Goal: Use online tool/utility: Utilize a website feature to perform a specific function

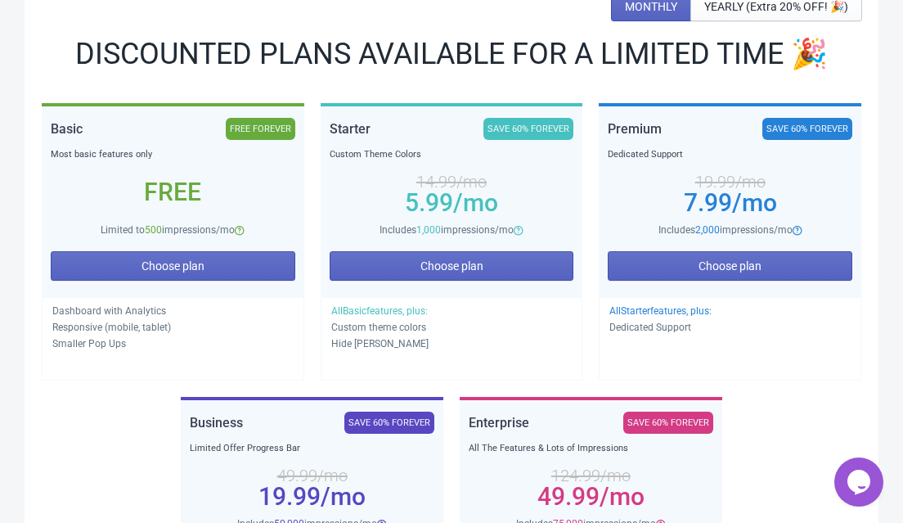
scroll to position [249, 0]
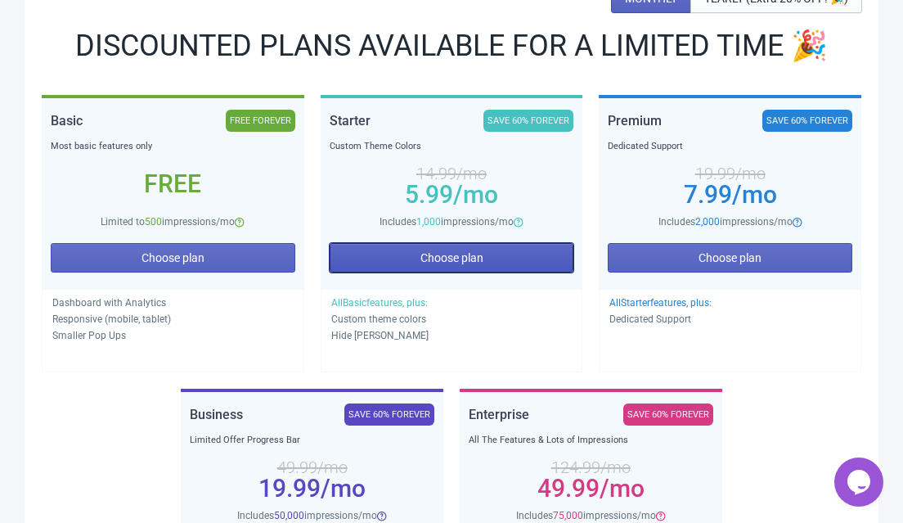
click at [428, 264] on span "Choose plan" at bounding box center [451, 257] width 63 height 13
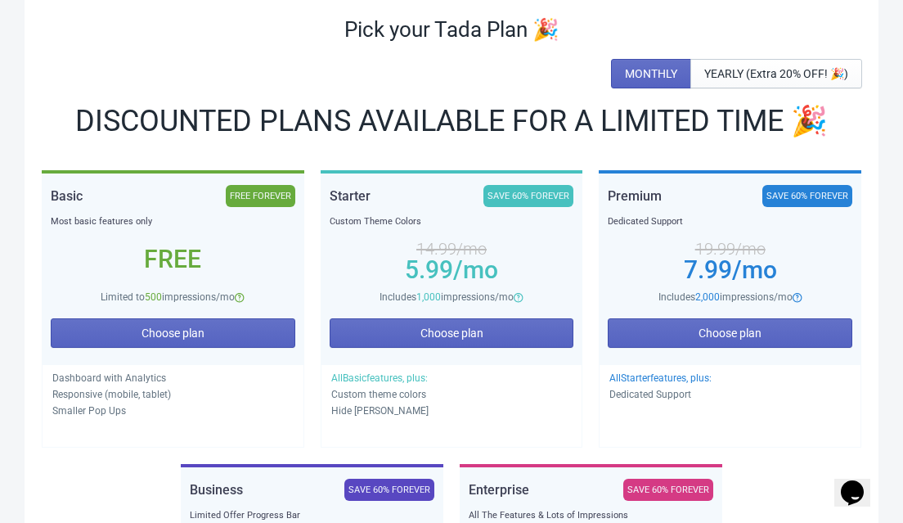
scroll to position [258, 0]
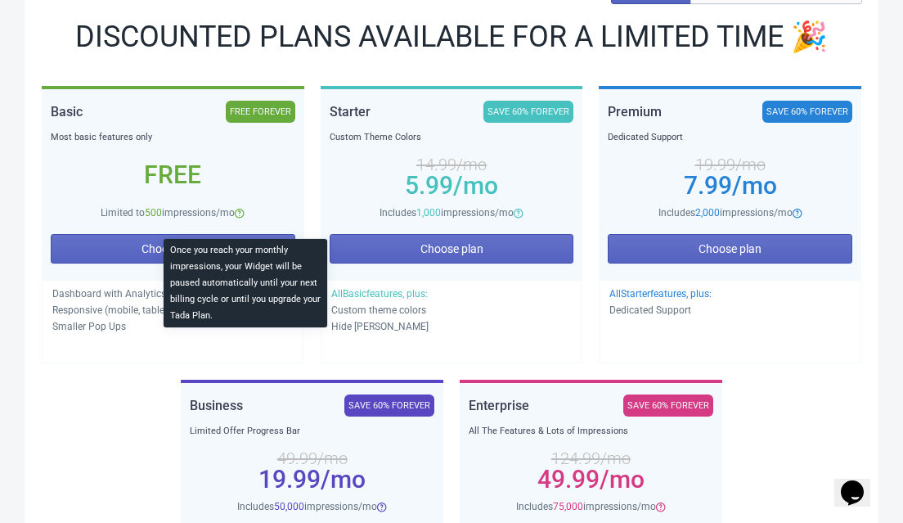
click at [198, 265] on div "Once you reach your monthly impressions, your Widget will be paused automatical…" at bounding box center [245, 288] width 190 height 105
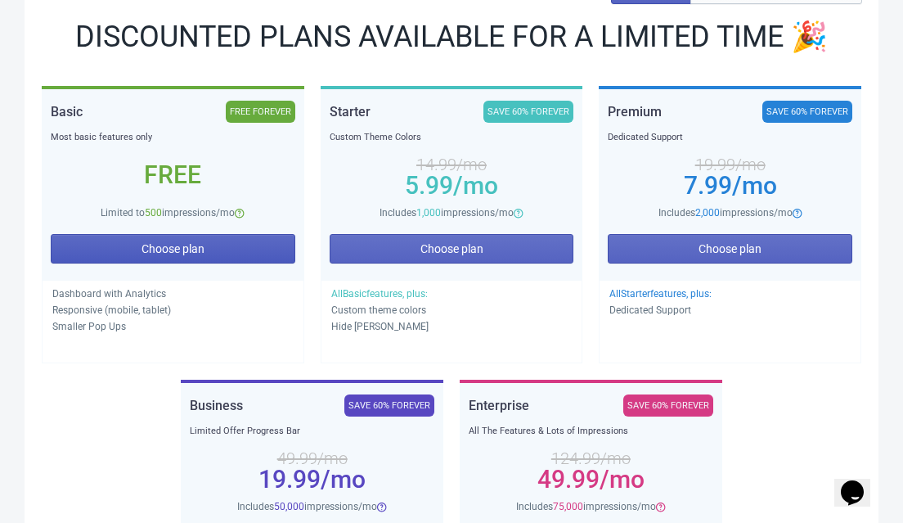
click at [146, 255] on span "Choose plan" at bounding box center [172, 248] width 63 height 13
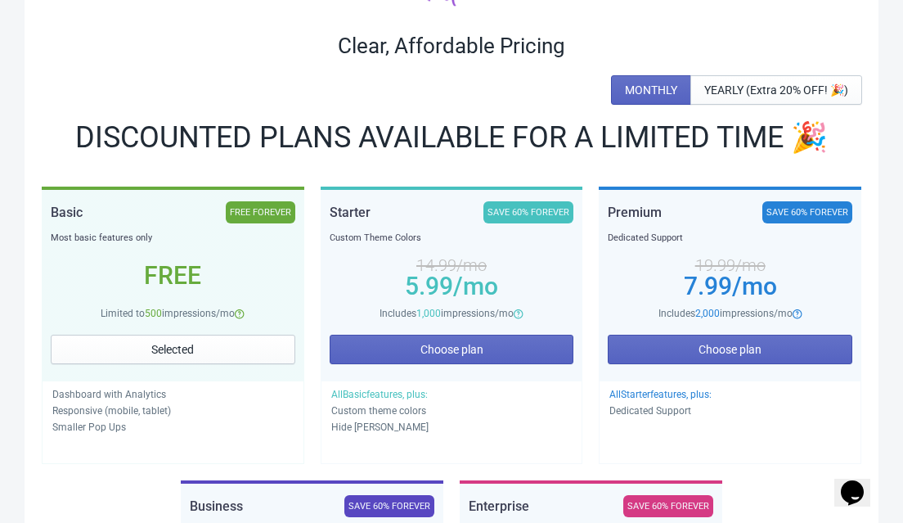
scroll to position [0, 0]
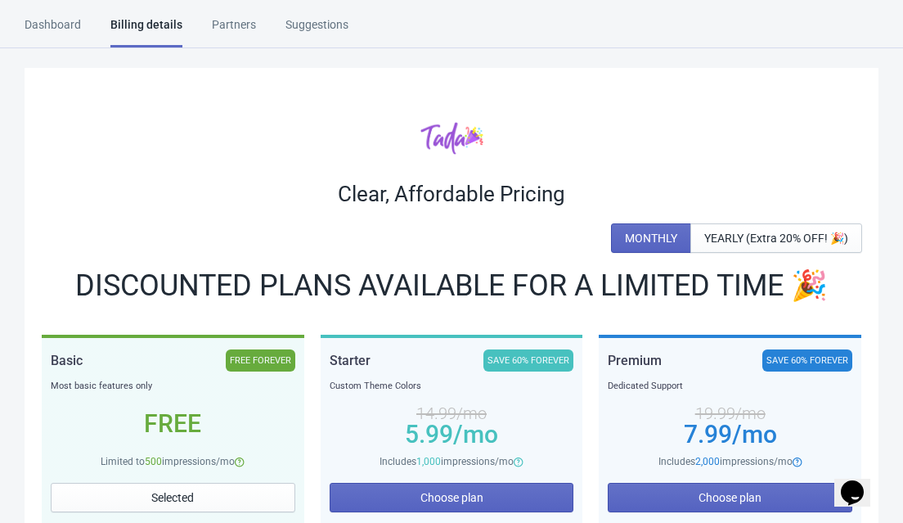
click at [56, 34] on div "Dashboard" at bounding box center [53, 30] width 56 height 29
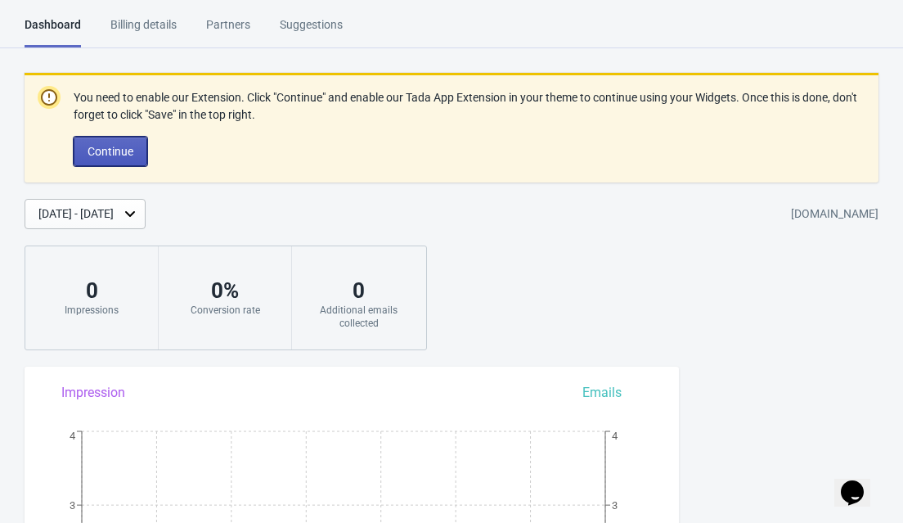
click at [93, 156] on span "Continue" at bounding box center [110, 151] width 46 height 13
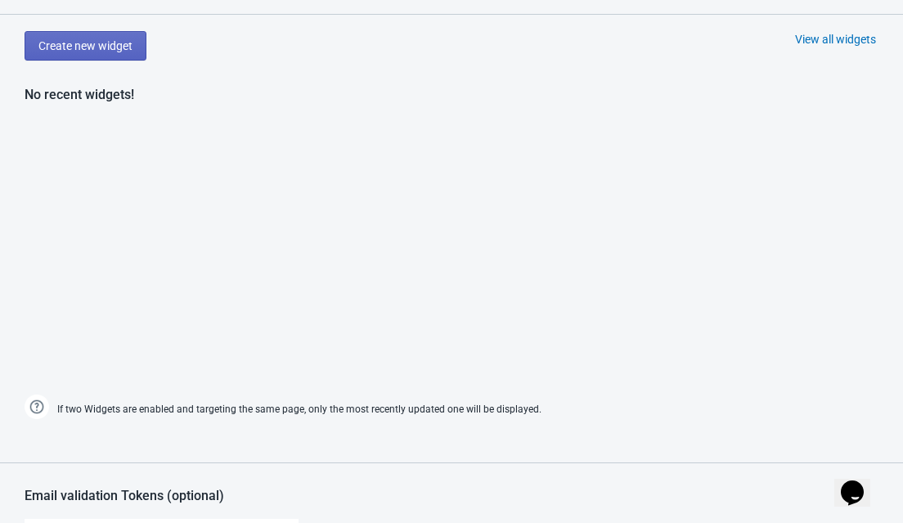
scroll to position [612, 0]
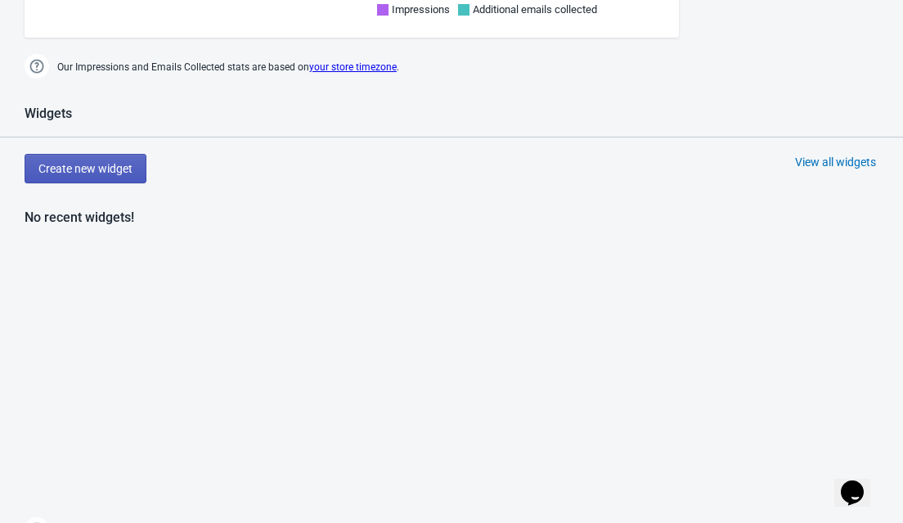
click at [66, 173] on span "Create new widget" at bounding box center [85, 168] width 94 height 13
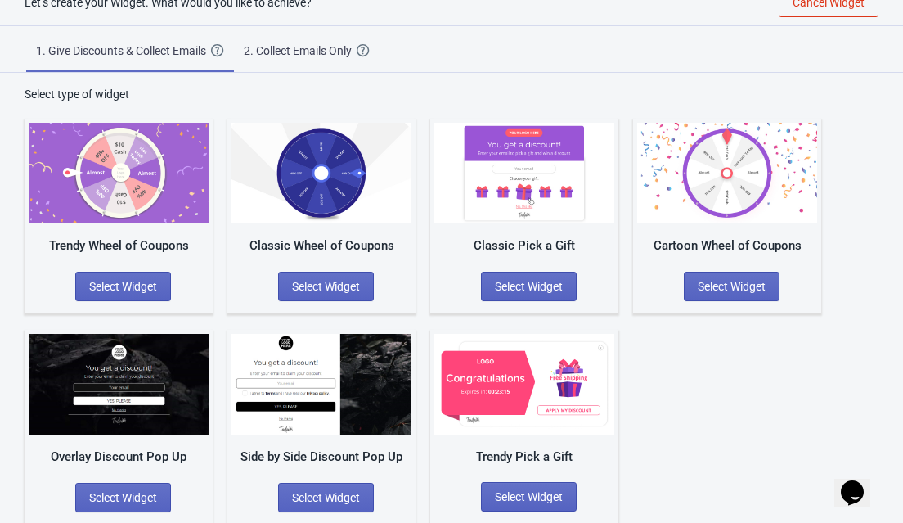
click at [74, 185] on img at bounding box center [119, 173] width 180 height 101
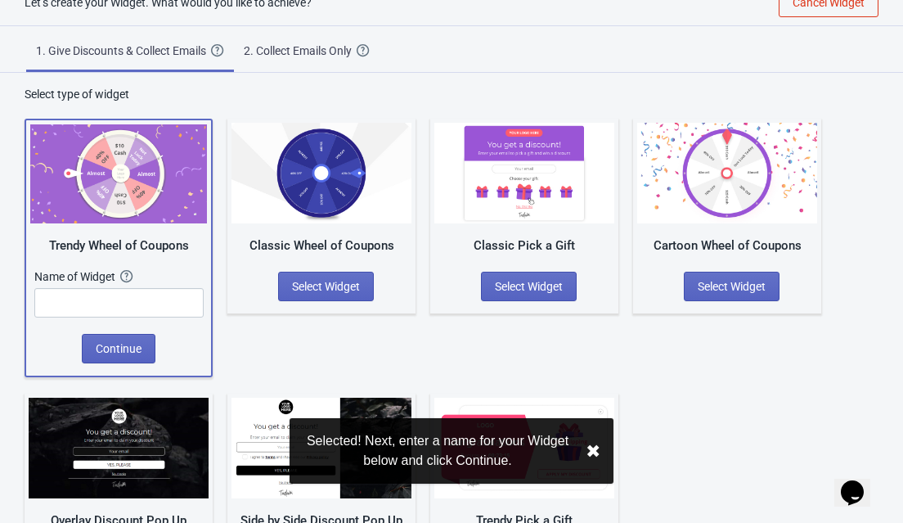
scroll to position [101, 0]
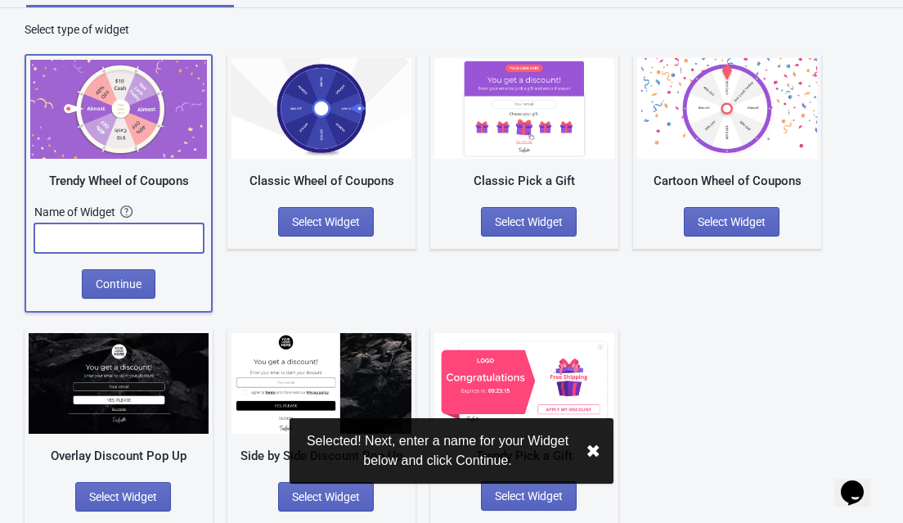
click at [65, 246] on input "text" at bounding box center [118, 237] width 169 height 29
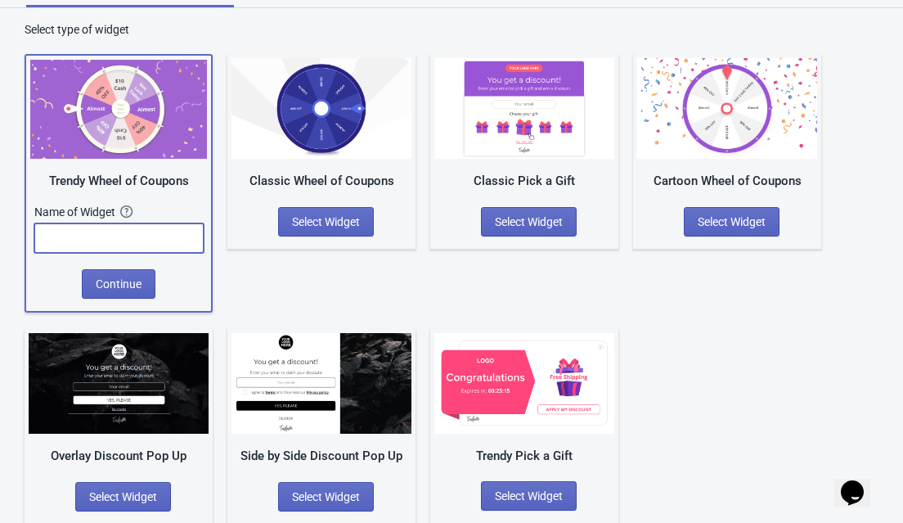
type input "Spin the wheel"
click at [116, 283] on span "Continue" at bounding box center [119, 283] width 46 height 13
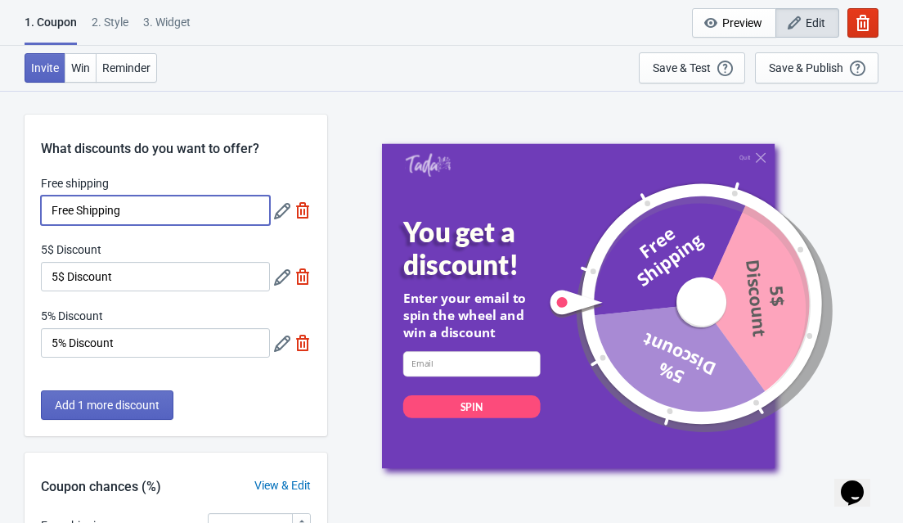
drag, startPoint x: 155, startPoint y: 209, endPoint x: 44, endPoint y: 209, distance: 111.2
click at [44, 209] on input "Free Shipping" at bounding box center [155, 209] width 229 height 29
type input "10% Discount"
click at [216, 257] on div "5$ Discount" at bounding box center [155, 251] width 229 height 20
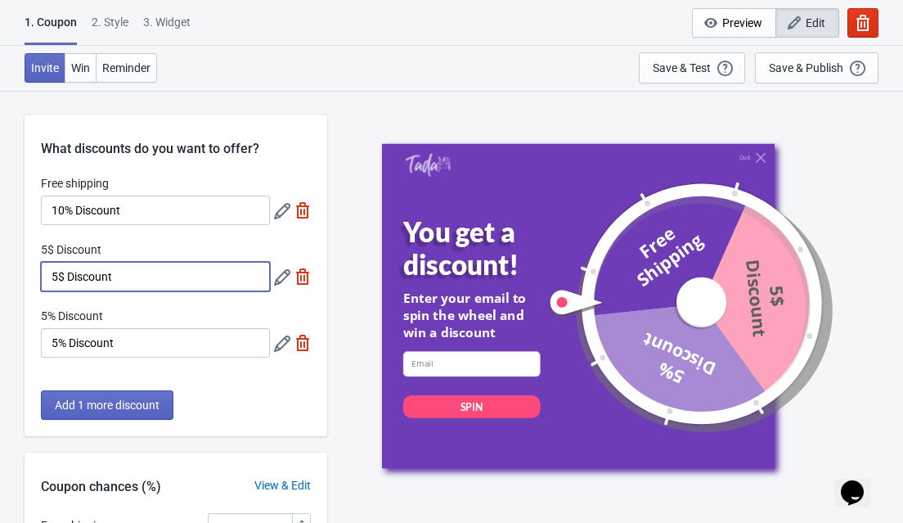
click at [59, 277] on input "5$ Discount" at bounding box center [155, 276] width 229 height 29
type input "15 $ Discount"
click at [275, 283] on icon at bounding box center [282, 277] width 16 height 16
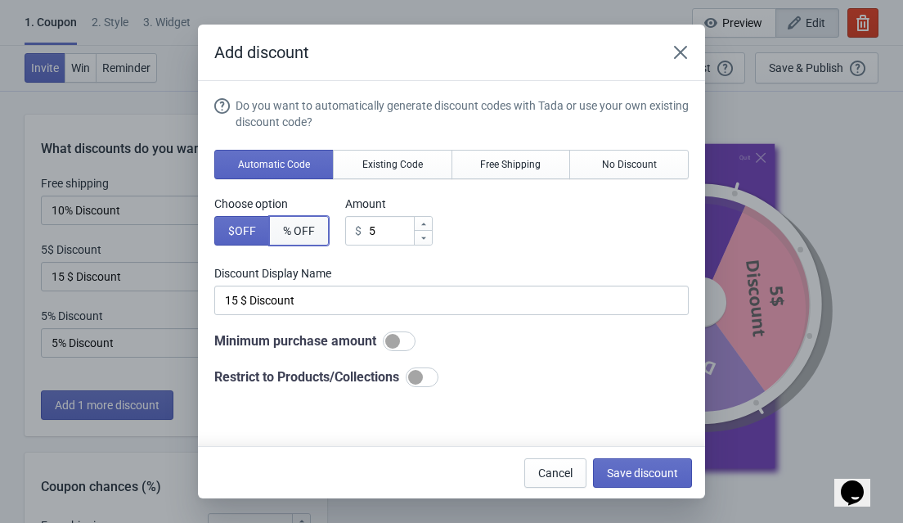
click at [307, 229] on span "% OFF" at bounding box center [299, 230] width 32 height 13
type input "5% Discount"
click at [414, 342] on div at bounding box center [399, 341] width 33 height 20
checkbox input "true"
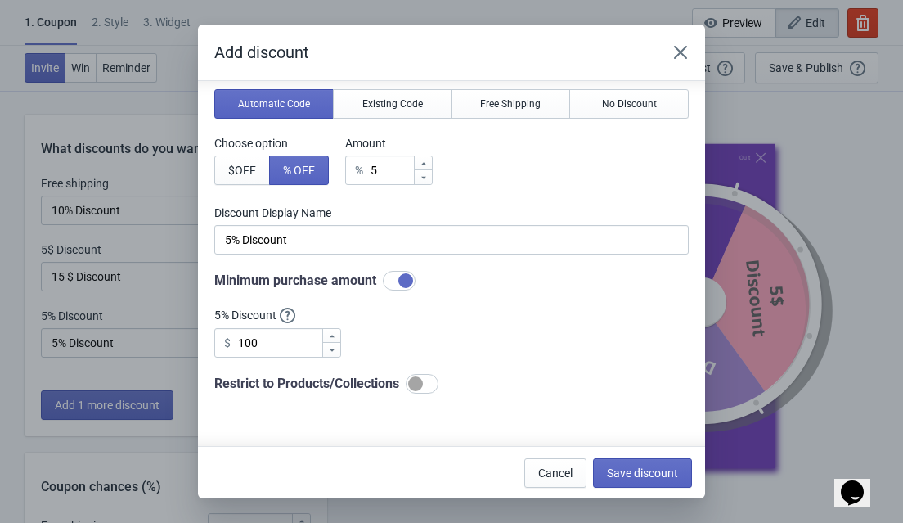
scroll to position [141, 0]
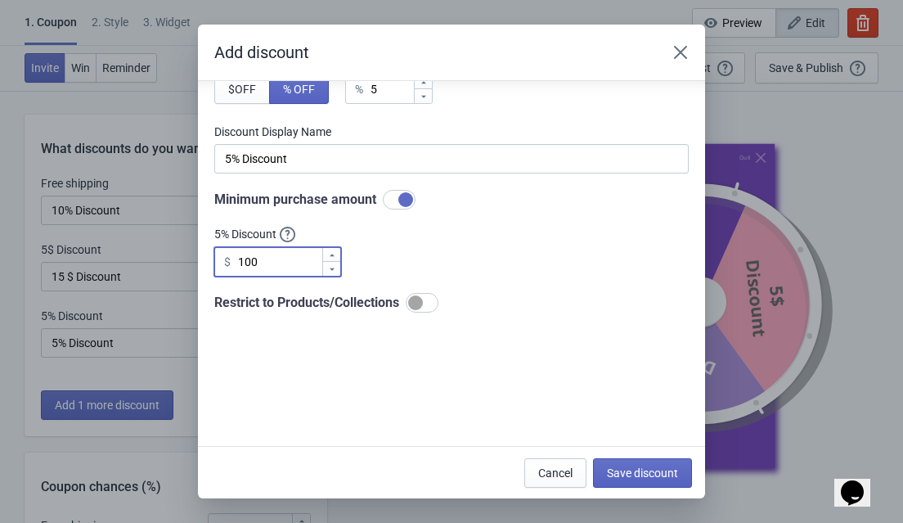
drag, startPoint x: 281, startPoint y: 261, endPoint x: 239, endPoint y: 262, distance: 42.5
click at [239, 262] on input "100" at bounding box center [279, 261] width 84 height 29
type input "5"
click at [610, 475] on span "Save discount" at bounding box center [642, 472] width 71 height 13
type input "5% Discount"
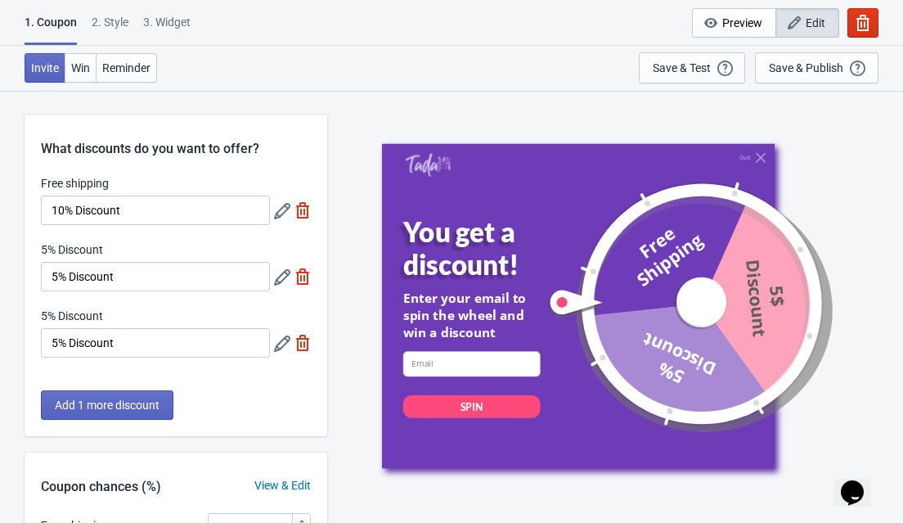
click at [276, 222] on div at bounding box center [292, 209] width 37 height 29
click at [284, 204] on icon at bounding box center [282, 211] width 16 height 16
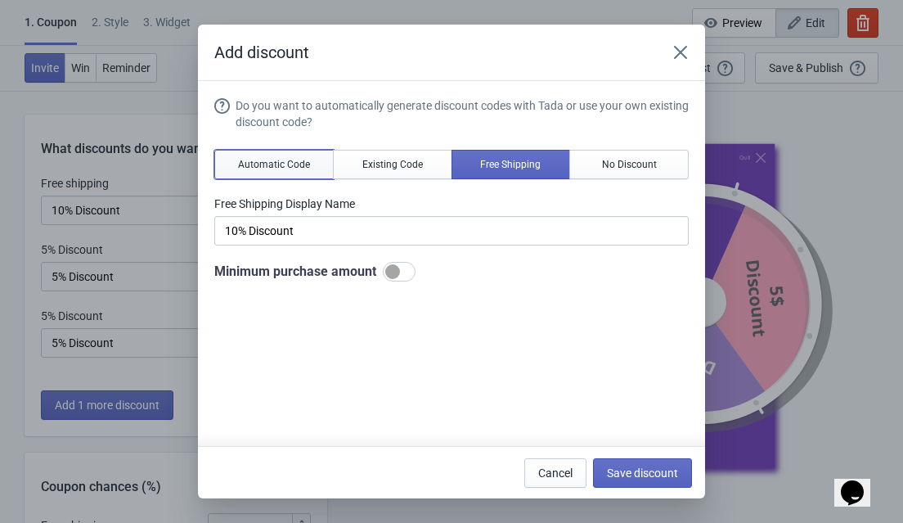
click at [277, 164] on span "Automatic Code" at bounding box center [274, 164] width 72 height 13
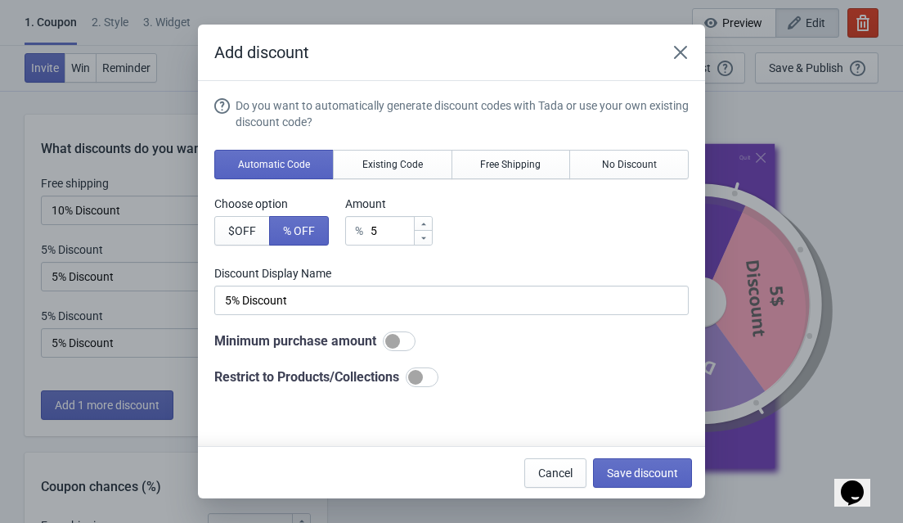
click at [376, 233] on div "% 5" at bounding box center [388, 230] width 87 height 29
type input "% Discount"
type input "1"
type input "1% Discount"
type input "15"
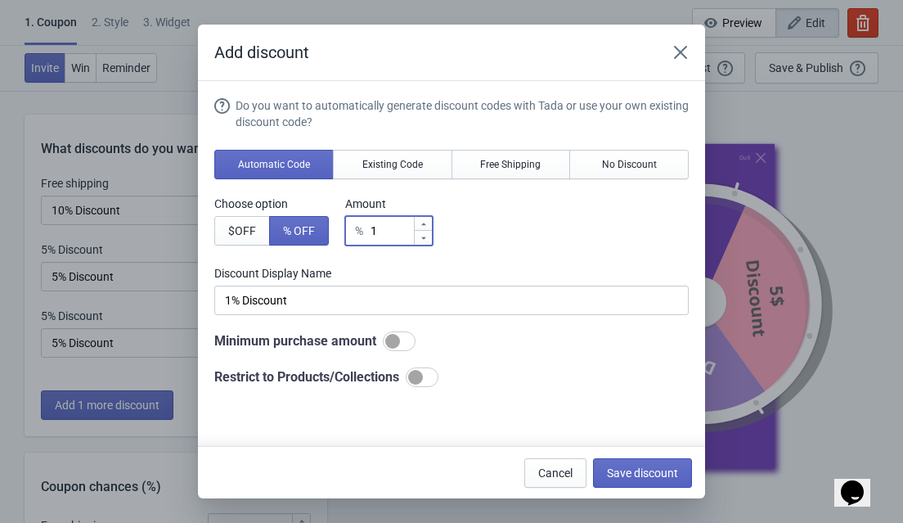
type input "15% Discount"
click at [415, 340] on div at bounding box center [399, 341] width 33 height 20
type input "15"
checkbox input "true"
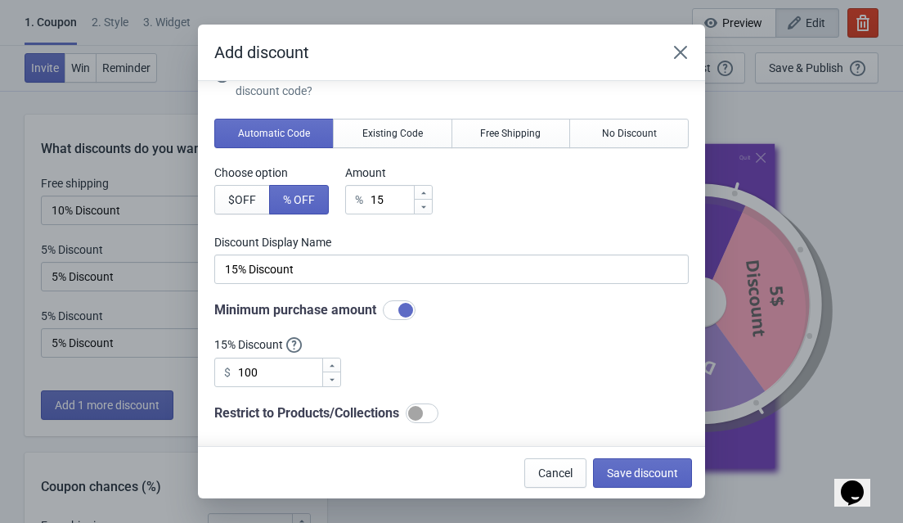
scroll to position [45, 0]
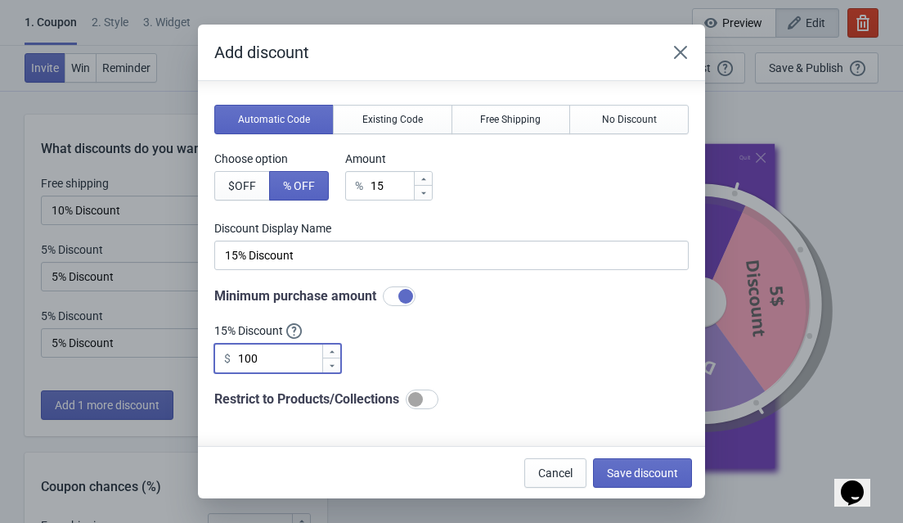
click at [274, 362] on input "100" at bounding box center [279, 357] width 84 height 29
type input "10"
click at [644, 474] on span "Save discount" at bounding box center [642, 472] width 71 height 13
type input "15% Discount"
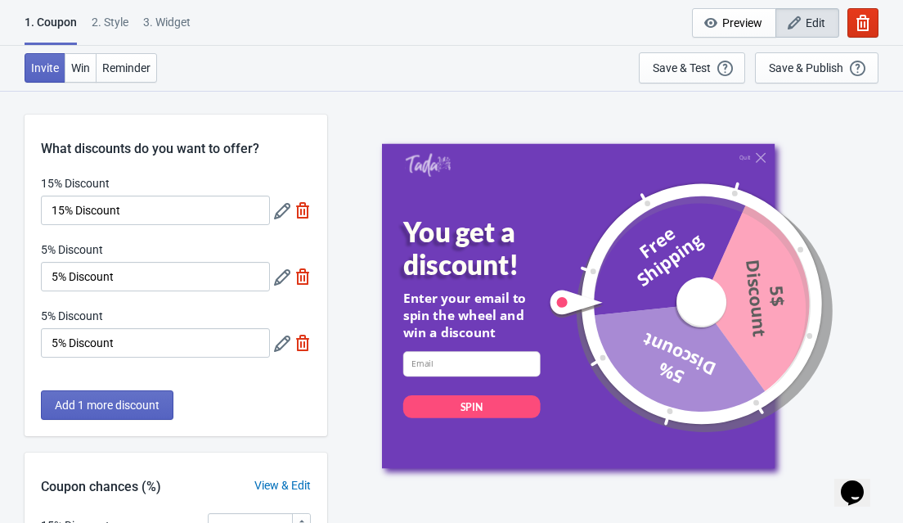
click at [280, 344] on icon at bounding box center [282, 343] width 16 height 16
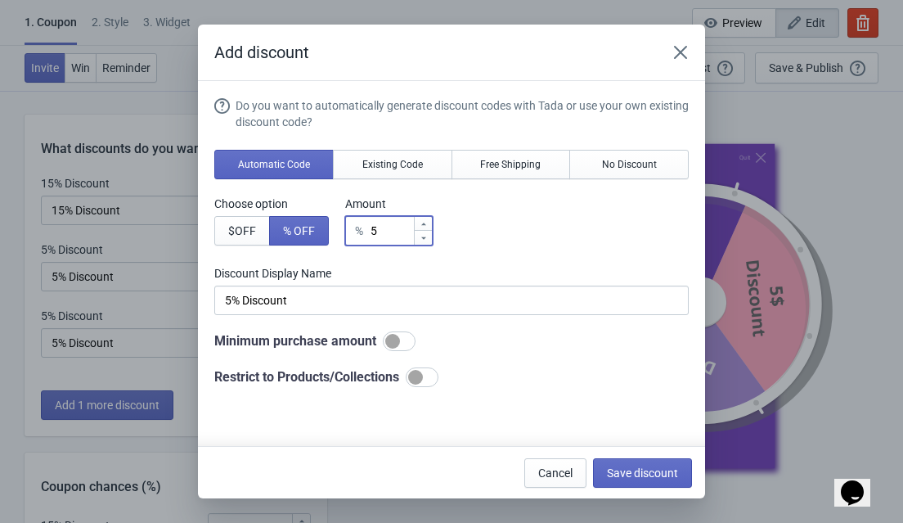
click at [398, 229] on input "5" at bounding box center [391, 230] width 43 height 29
type input "% Discount"
type input "2"
type input "2% Discount"
type input "20"
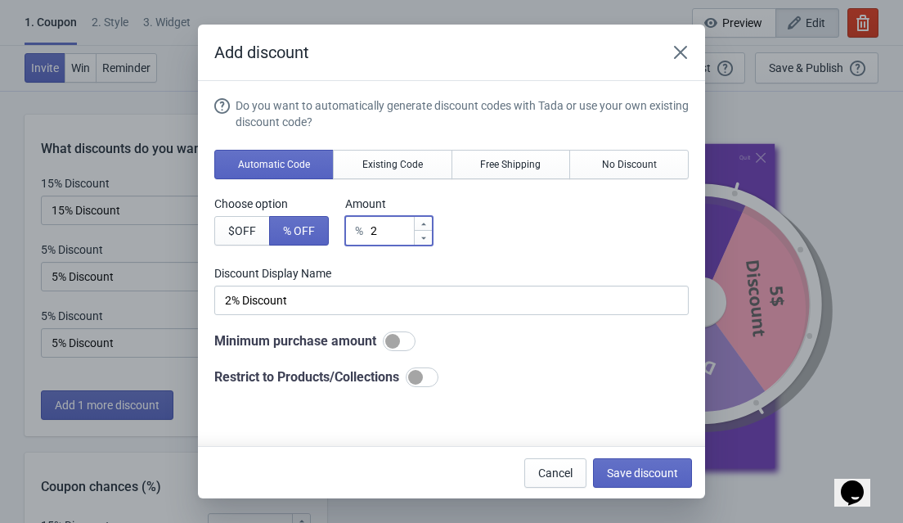
type input "20% Discount"
click at [415, 344] on div at bounding box center [399, 341] width 33 height 20
type input "20"
checkbox input "true"
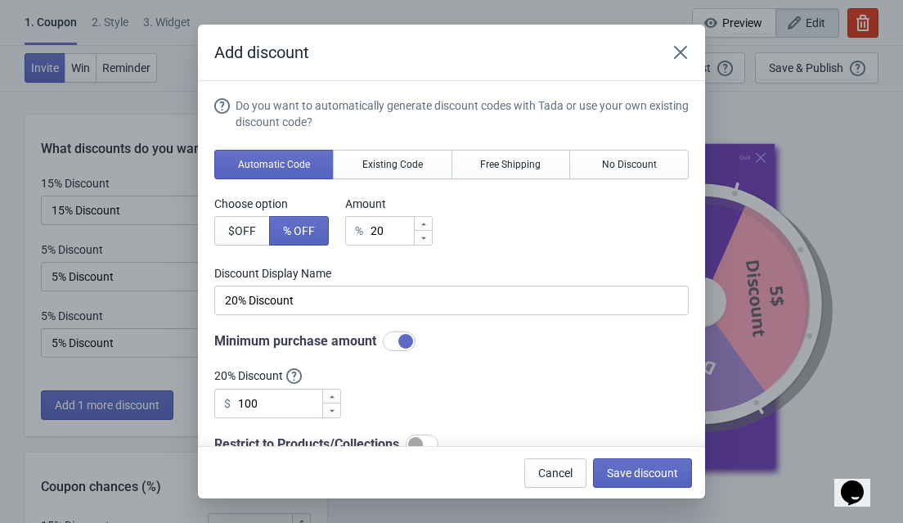
scroll to position [121, 0]
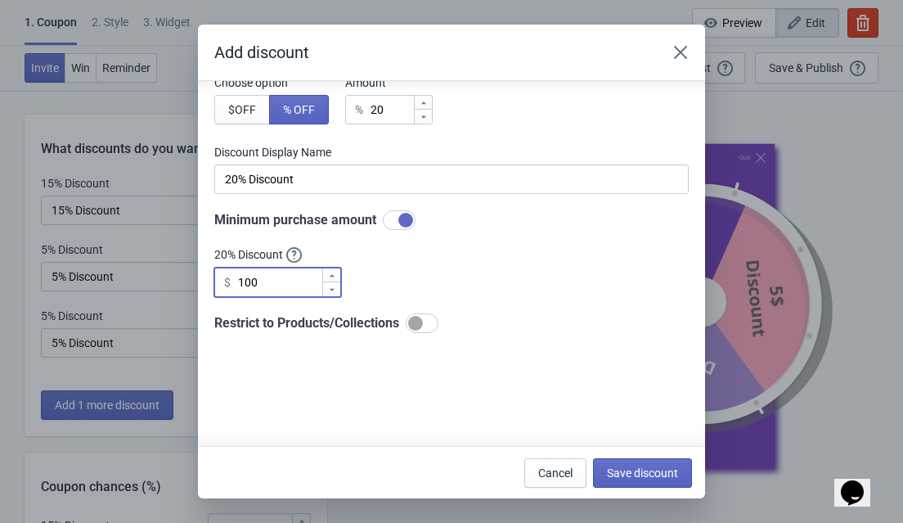
click at [265, 276] on input "100" at bounding box center [279, 281] width 84 height 29
type input "1"
type input "50"
click at [669, 463] on button "Save discount" at bounding box center [642, 472] width 99 height 29
type input "20% Discount"
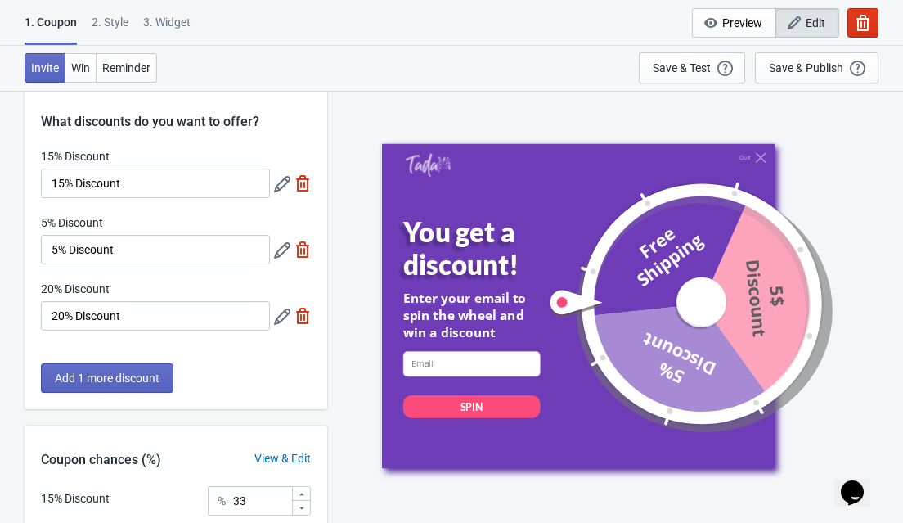
scroll to position [17, 0]
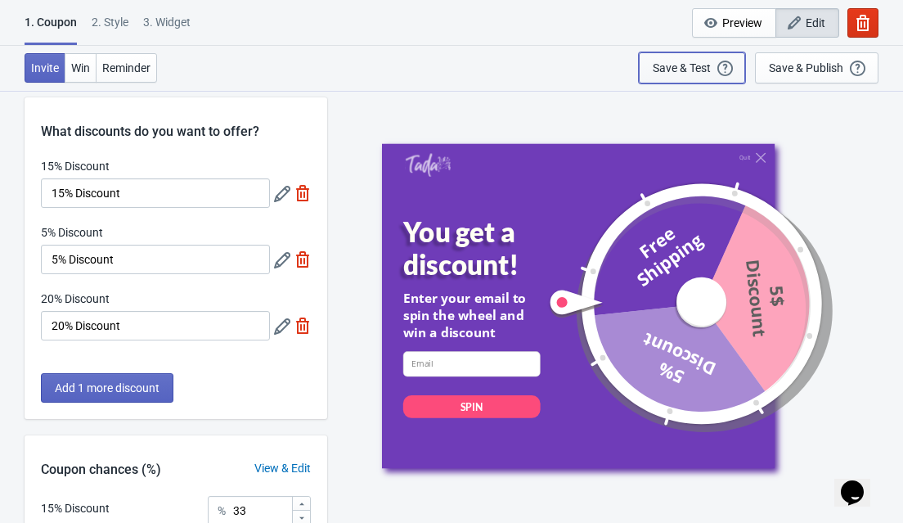
click at [678, 61] on div "Save & Test" at bounding box center [682, 67] width 58 height 13
click at [280, 258] on icon at bounding box center [282, 260] width 16 height 16
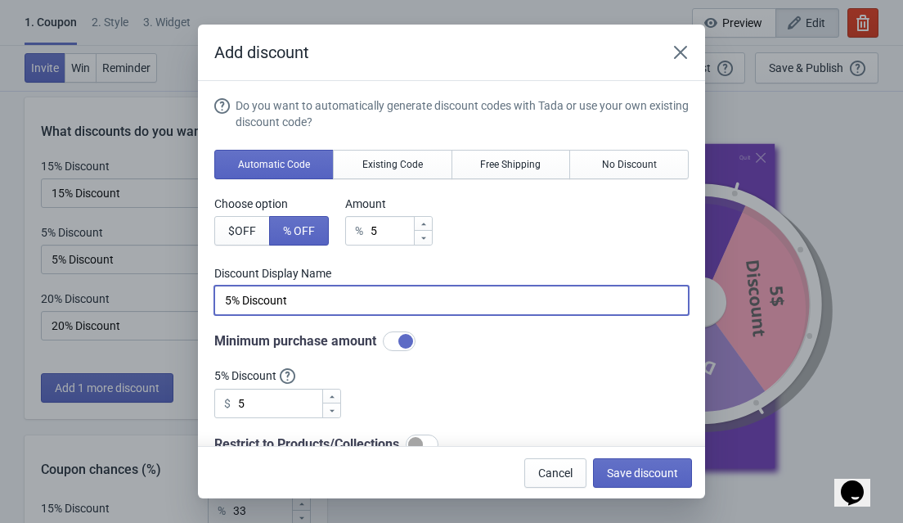
click at [222, 300] on input "5% Discount" at bounding box center [451, 299] width 474 height 29
type input "25% Discount"
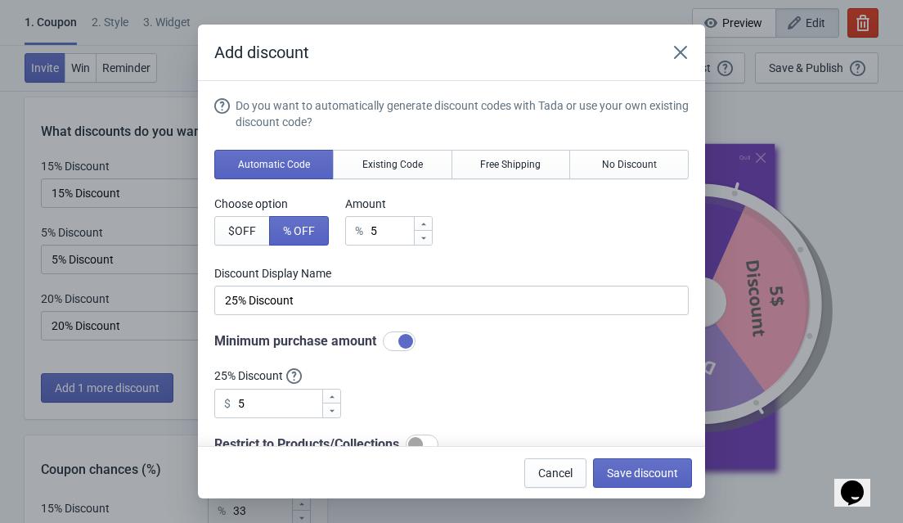
click at [376, 229] on div "% 5" at bounding box center [388, 230] width 87 height 29
type input "52"
type input "52% Discount"
type input "5"
type input "5% Discount"
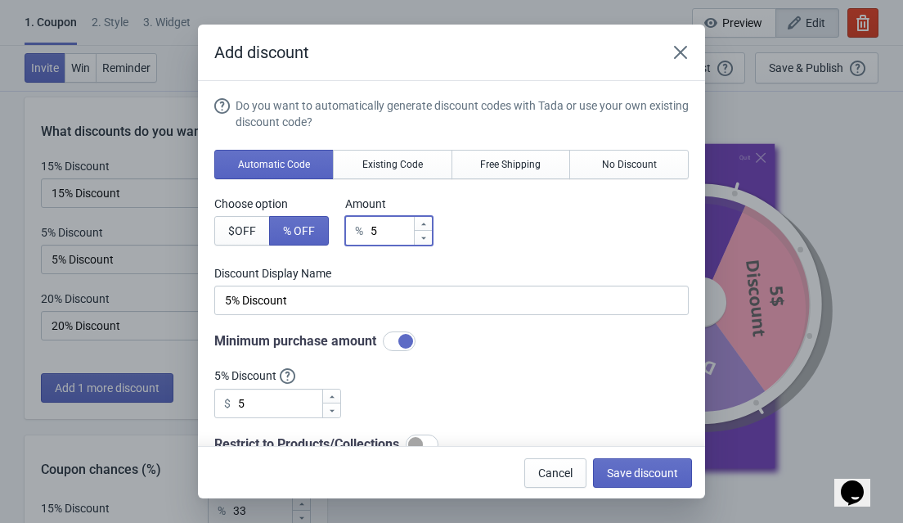
type input "% Discount"
type input "2"
type input "2% Discount"
type input "25"
type input "25% Discount"
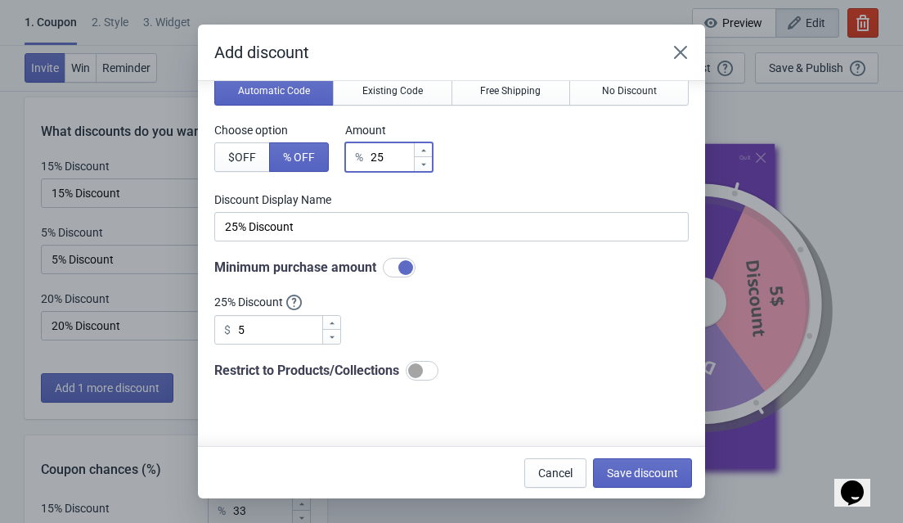
scroll to position [114, 0]
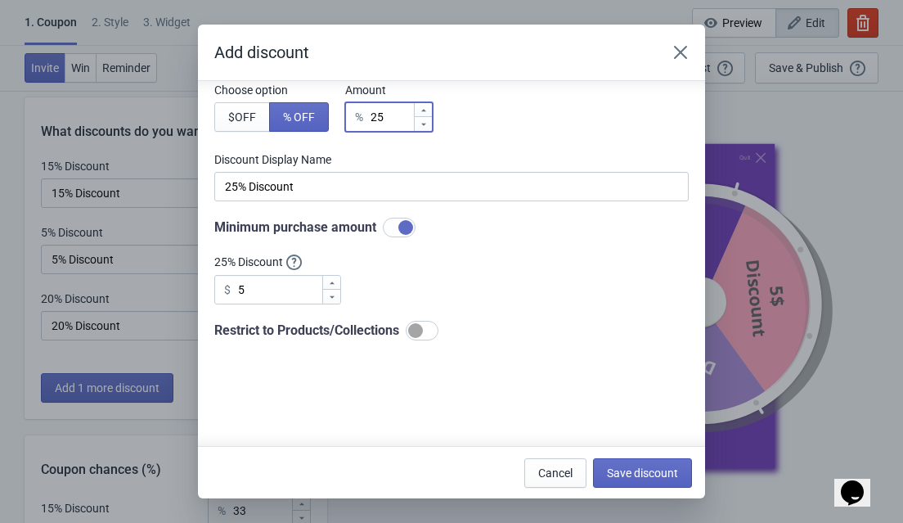
type input "25"
click at [240, 287] on input "5" at bounding box center [279, 289] width 84 height 29
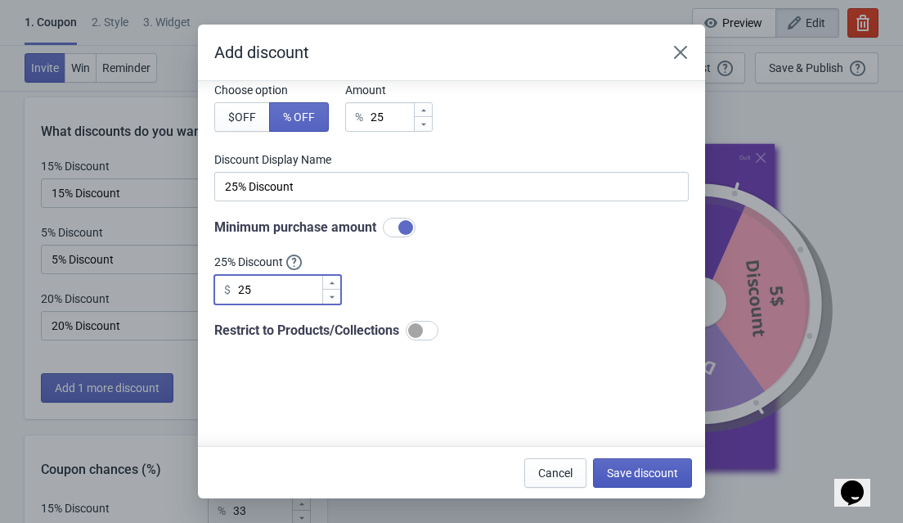
type input "25"
click at [670, 469] on span "Save discount" at bounding box center [642, 472] width 71 height 13
type input "25% Discount"
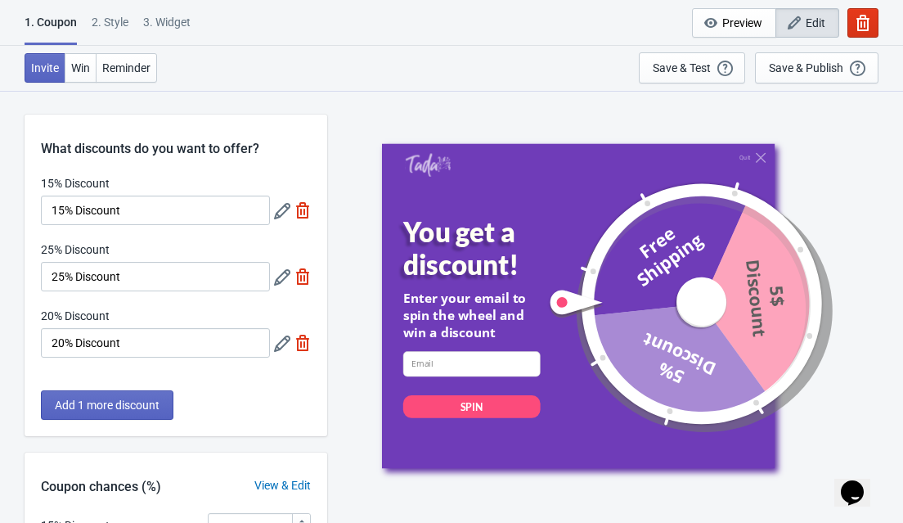
scroll to position [17, 0]
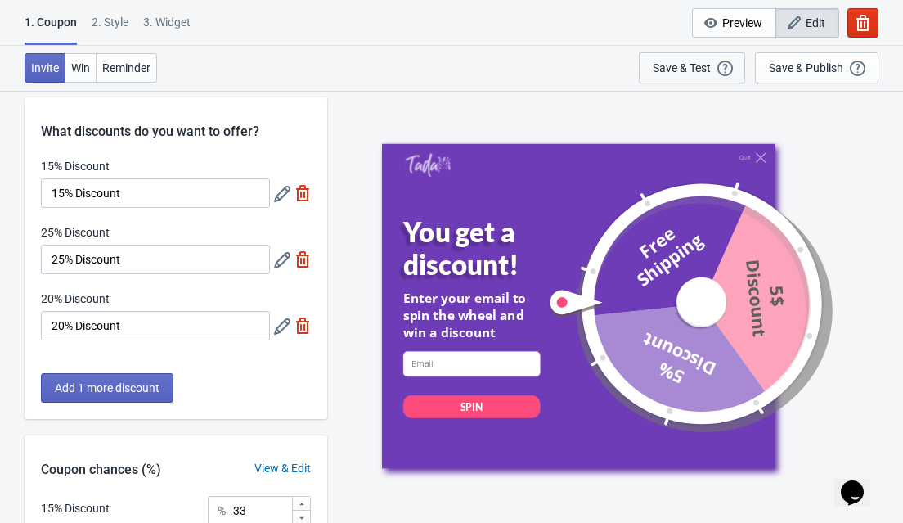
click at [693, 63] on div "Save & Test" at bounding box center [682, 67] width 58 height 13
